Goal: Task Accomplishment & Management: Use online tool/utility

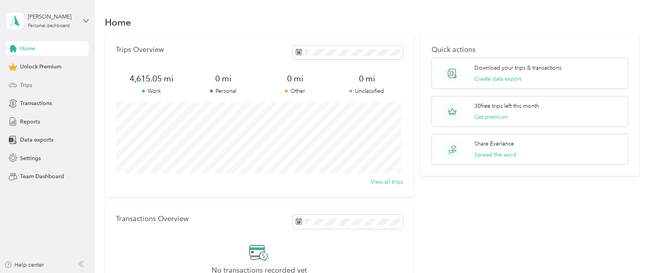
click at [29, 88] on span "Trips" at bounding box center [26, 85] width 12 height 8
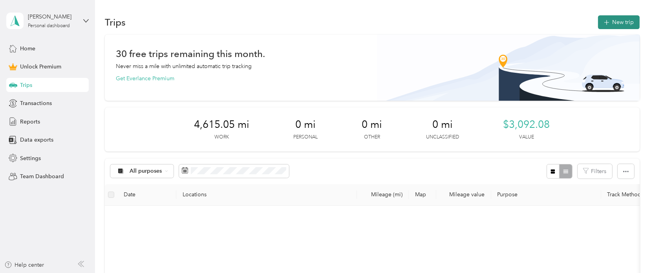
click at [613, 25] on button "New trip" at bounding box center [619, 22] width 42 height 14
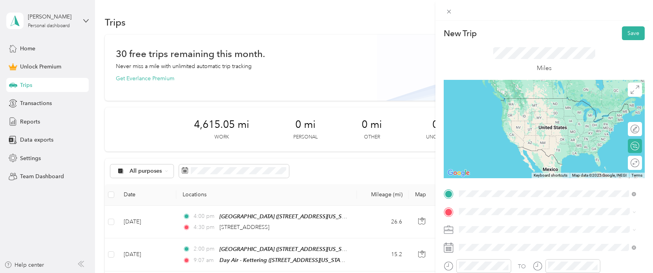
click at [502, 108] on span "[STREET_ADDRESS][US_STATE][US_STATE]" at bounding box center [527, 109] width 107 height 7
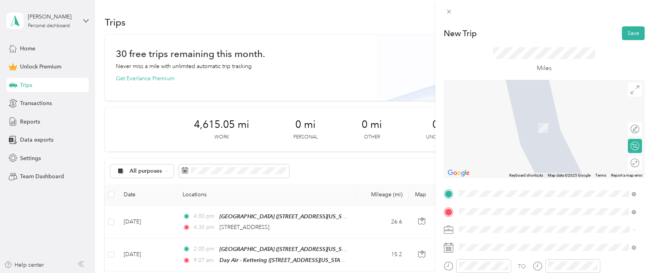
click at [501, 118] on span "[STREET_ADDRESS][US_STATE][PERSON_NAME][US_STATE]" at bounding box center [549, 115] width 151 height 7
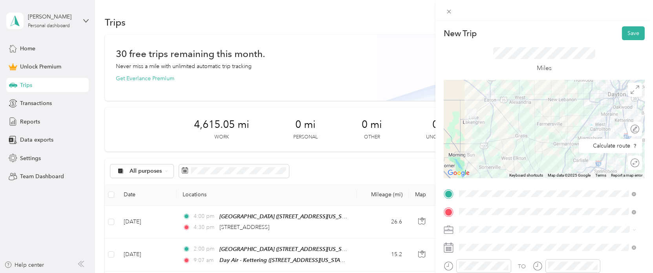
click at [631, 157] on div "Round trip" at bounding box center [635, 163] width 14 height 14
click at [629, 163] on div at bounding box center [631, 162] width 16 height 8
click at [474, 119] on span "Work" at bounding box center [468, 119] width 13 height 7
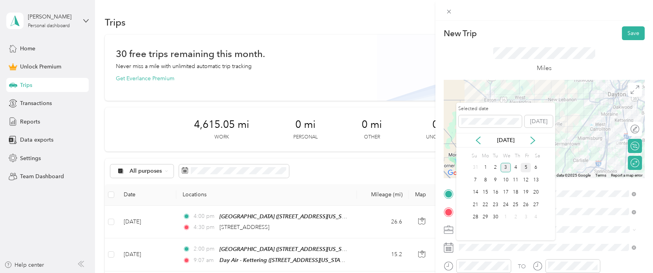
click at [526, 168] on div "5" at bounding box center [526, 168] width 10 height 10
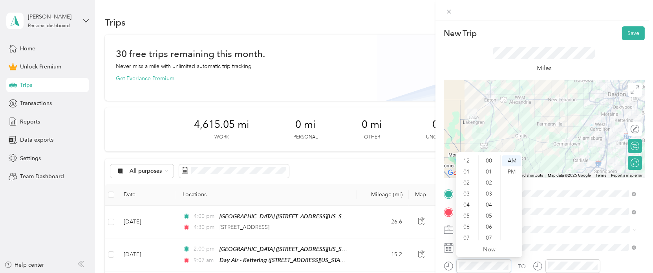
scroll to position [47, 0]
click at [467, 226] on div "10" at bounding box center [467, 223] width 19 height 11
click at [487, 162] on div "00" at bounding box center [489, 160] width 19 height 11
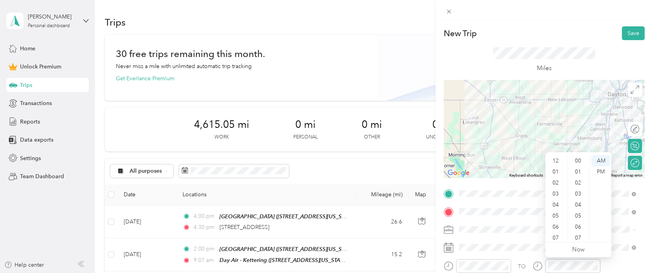
scroll to position [47, 0]
click at [557, 222] on div "10" at bounding box center [556, 223] width 19 height 11
click at [581, 176] on div "30" at bounding box center [579, 176] width 19 height 11
click at [578, 158] on div "30" at bounding box center [579, 160] width 19 height 11
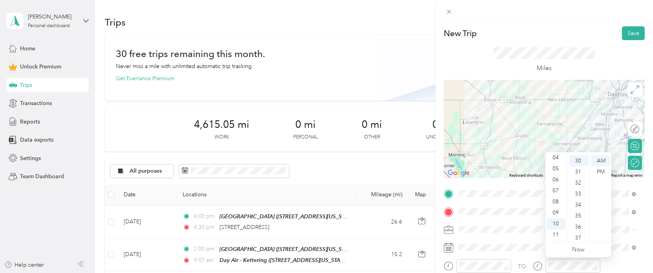
click at [521, 264] on div "TO" at bounding box center [522, 266] width 8 height 8
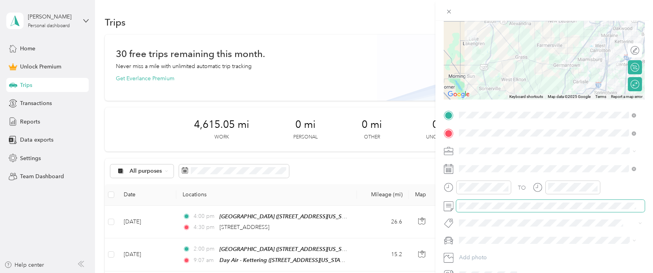
click at [484, 209] on span at bounding box center [550, 206] width 189 height 12
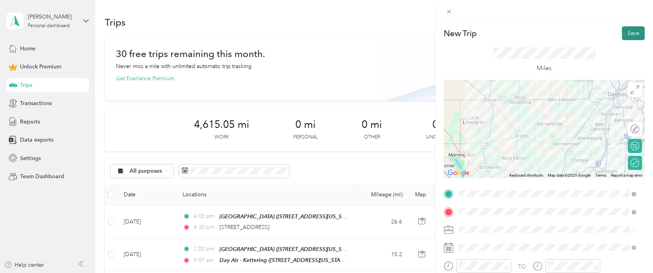
click at [629, 35] on button "Save" at bounding box center [633, 33] width 23 height 14
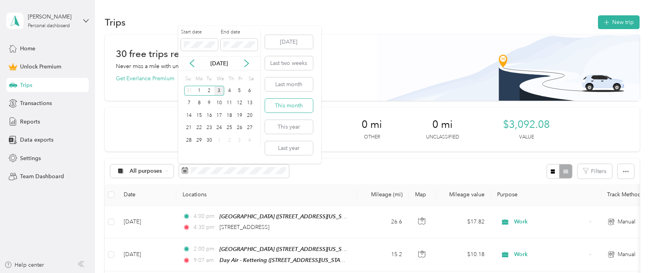
click at [291, 102] on button "This month" at bounding box center [289, 106] width 48 height 14
